Goal: Check status: Check status

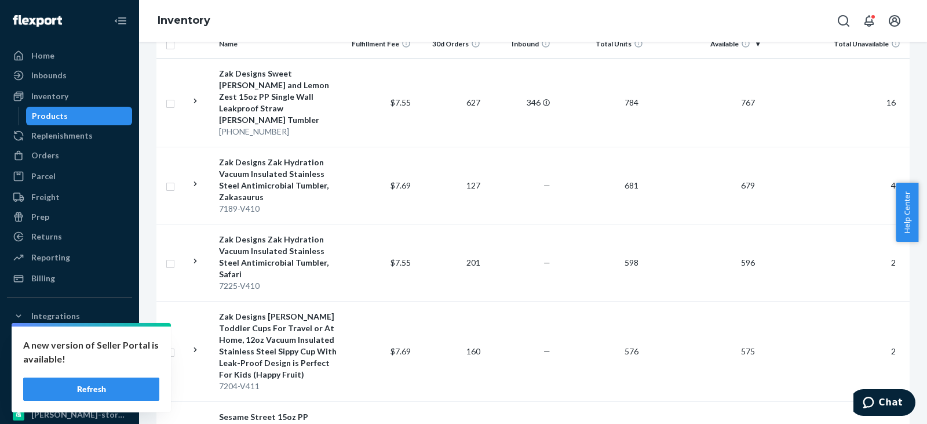
click at [136, 378] on button "Refresh" at bounding box center [91, 388] width 136 height 23
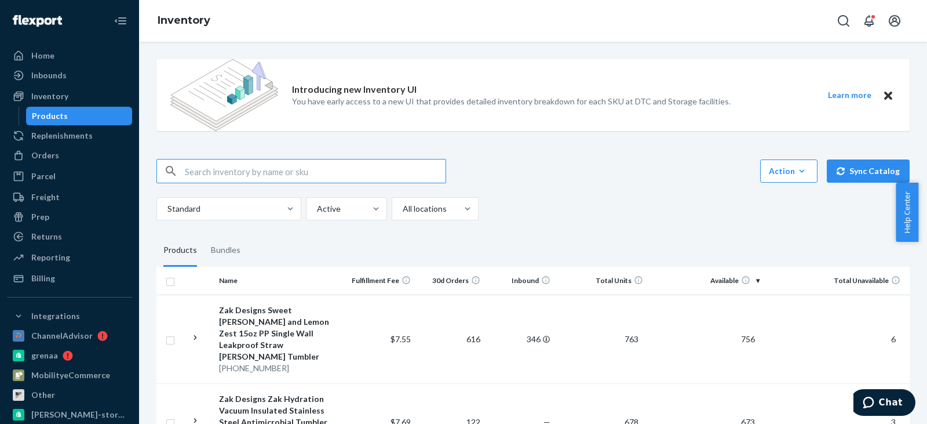
scroll to position [290, 0]
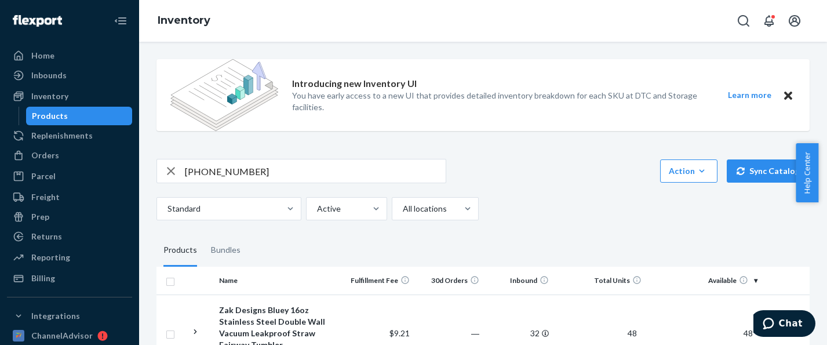
click at [220, 174] on input "[PHONE_NUMBER]" at bounding box center [315, 170] width 261 height 23
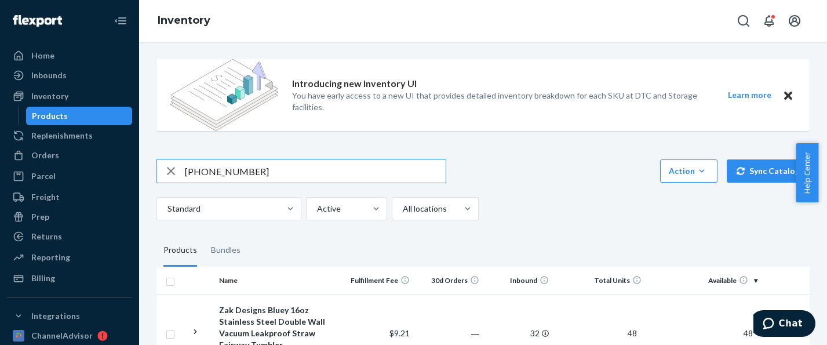
click at [220, 174] on input "[PHONE_NUMBER]" at bounding box center [315, 170] width 261 height 23
paste input "0-471"
type input "[PHONE_NUMBER]"
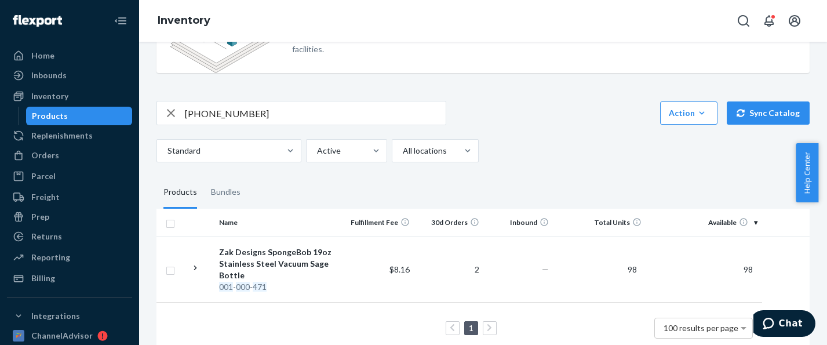
scroll to position [87, 0]
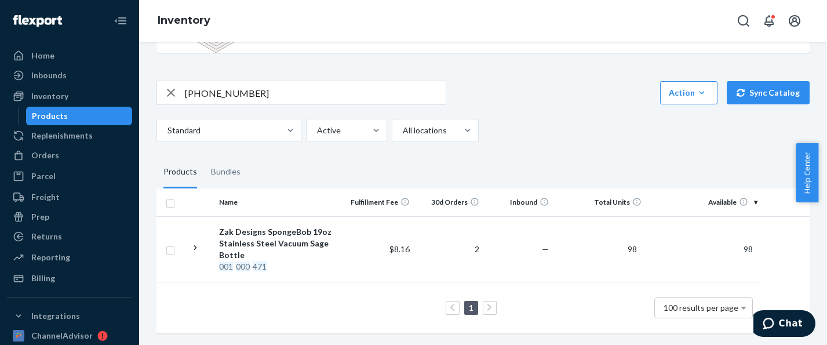
click at [171, 86] on icon "button" at bounding box center [171, 92] width 14 height 23
click at [358, 85] on input "text" at bounding box center [315, 92] width 261 height 23
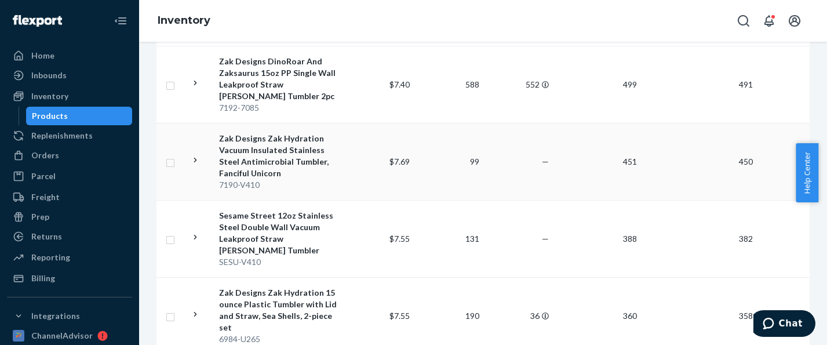
scroll to position [753, 0]
